Goal: Task Accomplishment & Management: Use online tool/utility

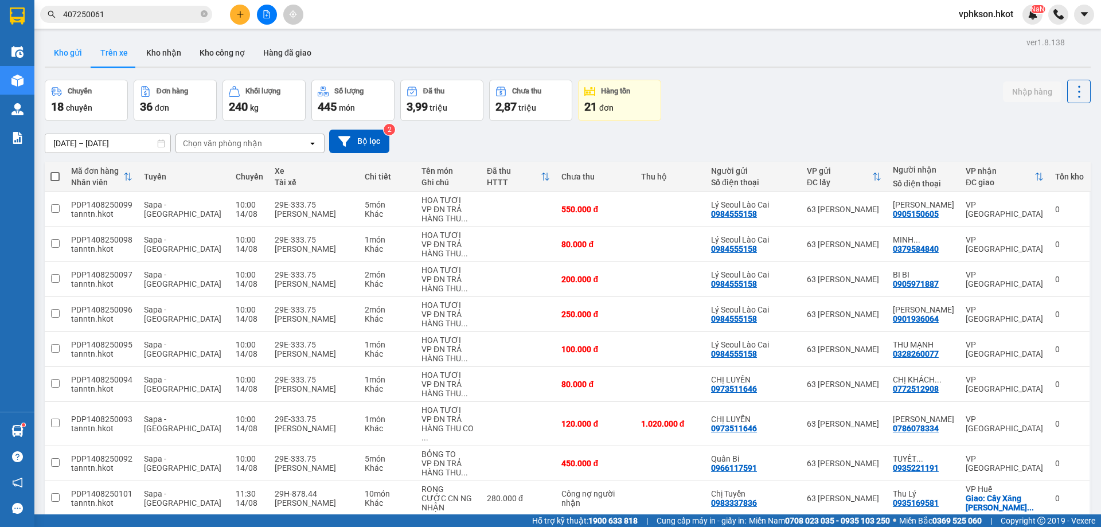
click at [73, 60] on button "Kho gửi" at bounding box center [68, 53] width 46 height 28
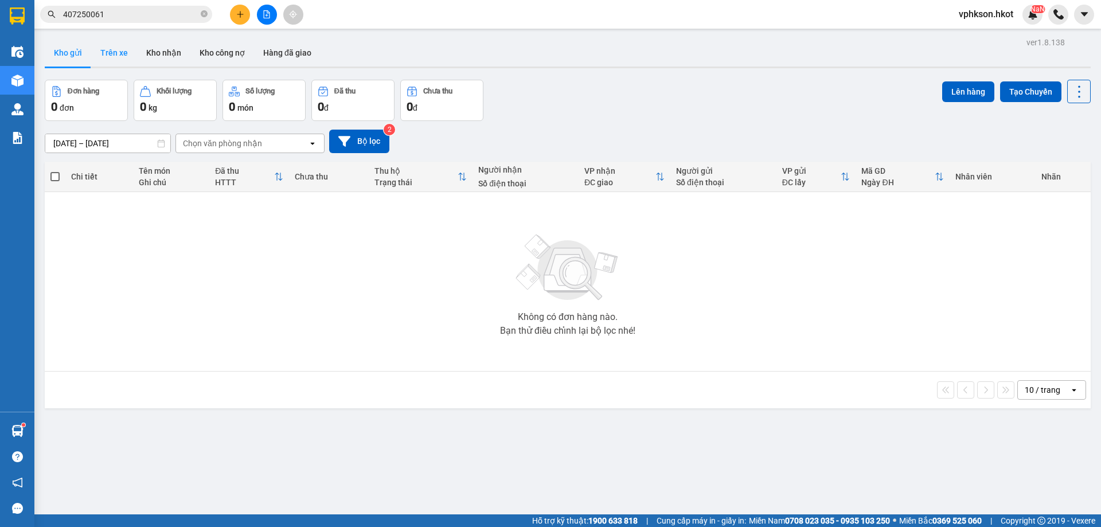
click at [109, 44] on button "Trên xe" at bounding box center [114, 53] width 46 height 28
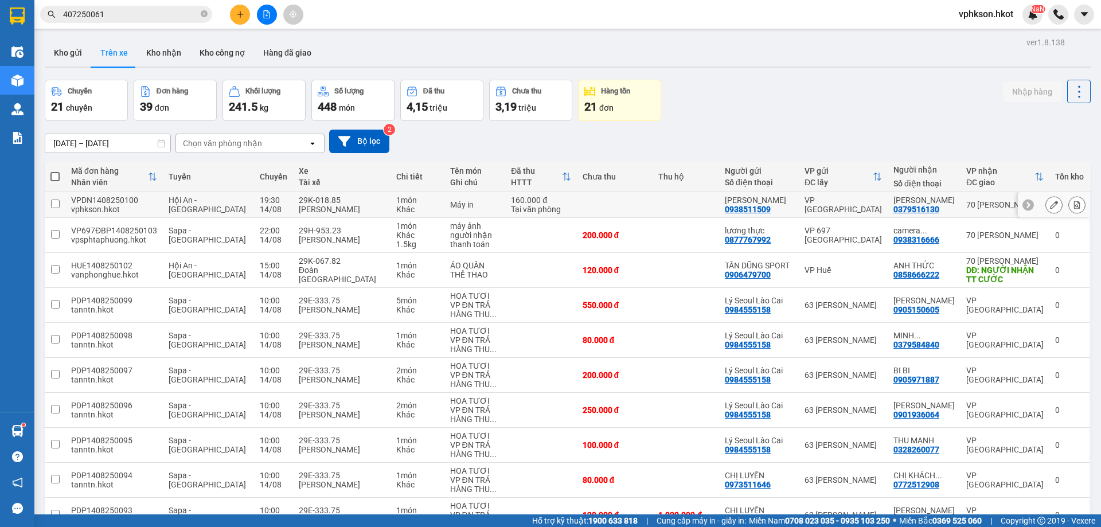
click at [1073, 206] on icon at bounding box center [1077, 205] width 8 height 8
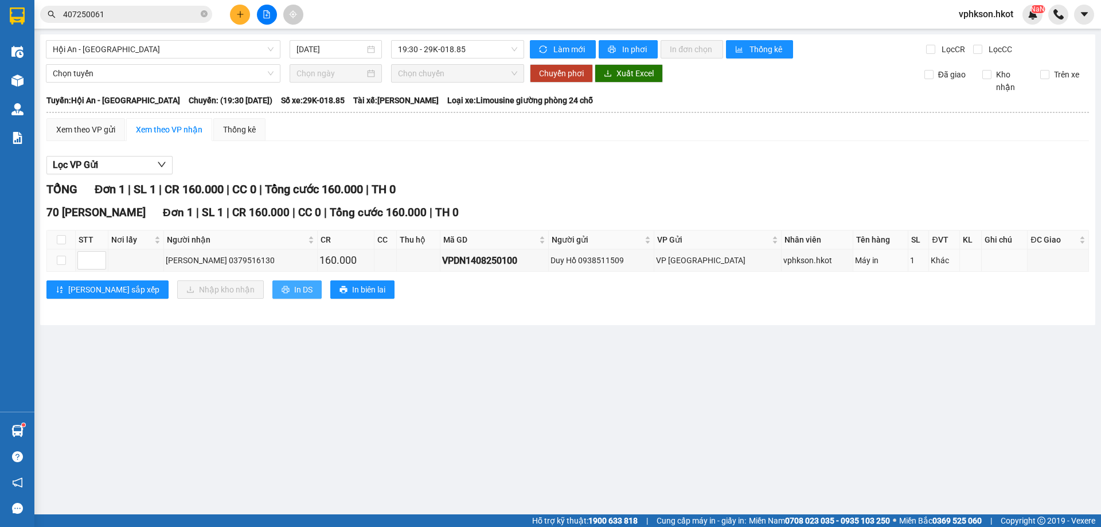
click at [294, 283] on span "In DS" at bounding box center [303, 289] width 18 height 13
click at [352, 290] on span "In biên lai" at bounding box center [368, 289] width 33 height 13
